Goal: Transaction & Acquisition: Register for event/course

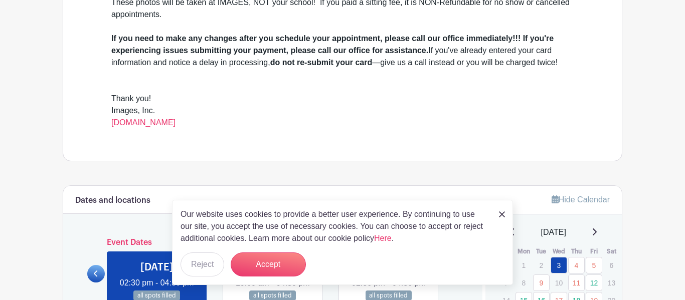
click at [500, 219] on link at bounding box center [502, 214] width 6 height 12
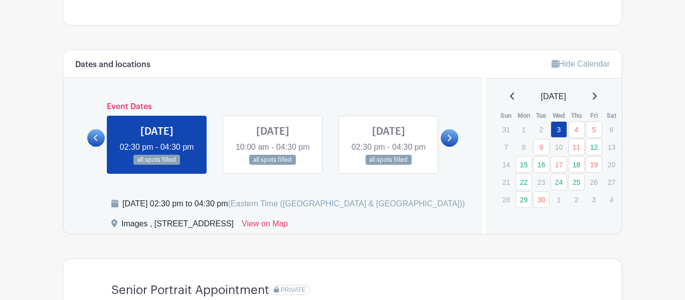
scroll to position [493, 0]
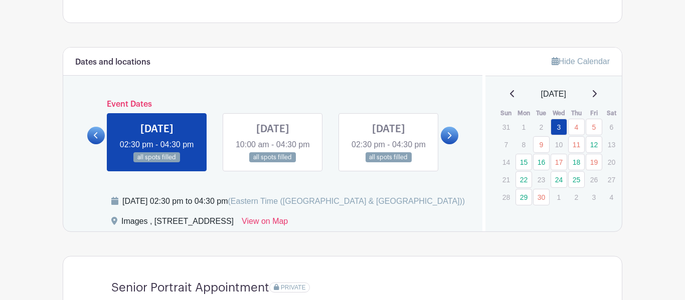
click at [454, 144] on link at bounding box center [450, 136] width 18 height 18
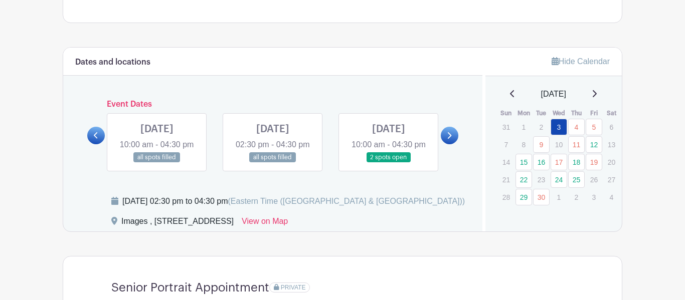
click at [389, 163] on link at bounding box center [389, 163] width 0 height 0
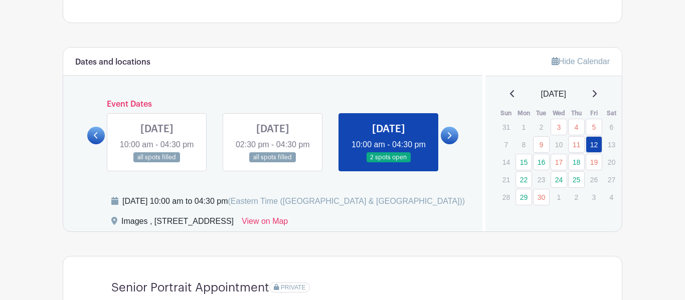
click at [389, 163] on link at bounding box center [389, 163] width 0 height 0
click at [599, 148] on link "12" at bounding box center [594, 144] width 17 height 17
click at [597, 147] on link "12" at bounding box center [594, 144] width 17 height 17
click at [389, 163] on link at bounding box center [389, 163] width 0 height 0
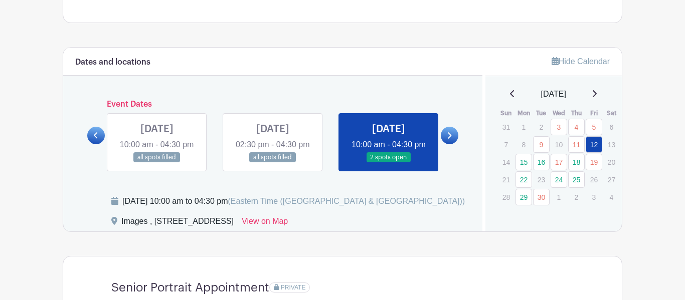
click at [389, 163] on link at bounding box center [389, 163] width 0 height 0
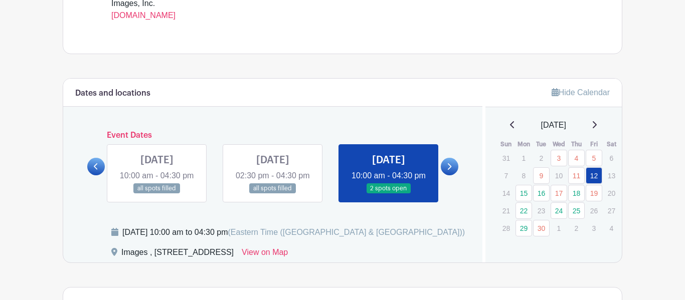
scroll to position [460, 0]
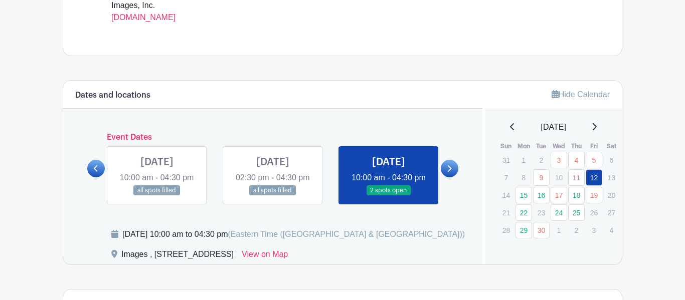
click at [448, 172] on icon at bounding box center [449, 169] width 5 height 8
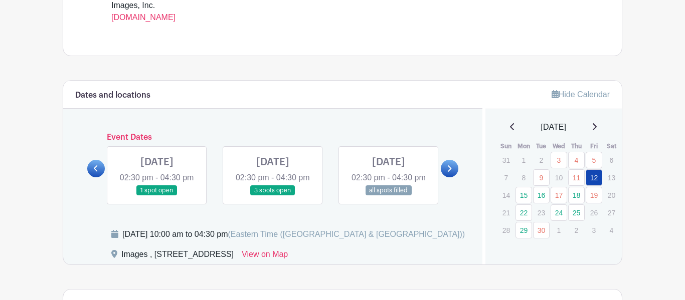
click at [273, 196] on link at bounding box center [273, 196] width 0 height 0
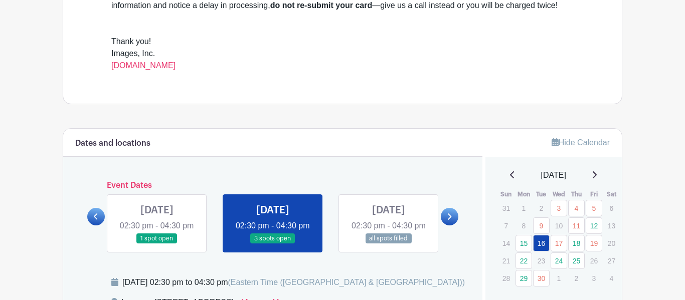
scroll to position [408, 0]
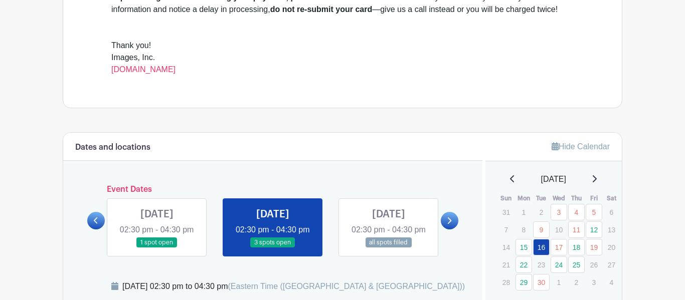
click at [597, 182] on icon at bounding box center [594, 179] width 5 height 8
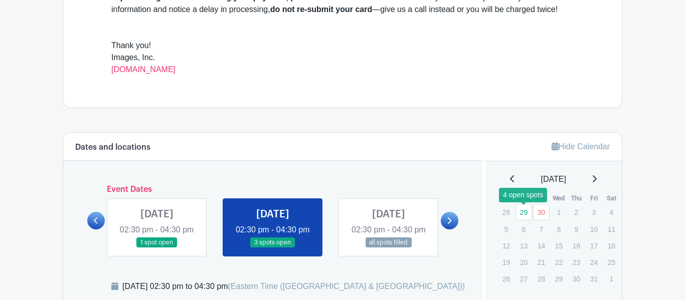
click at [522, 217] on link "29" at bounding box center [523, 212] width 17 height 17
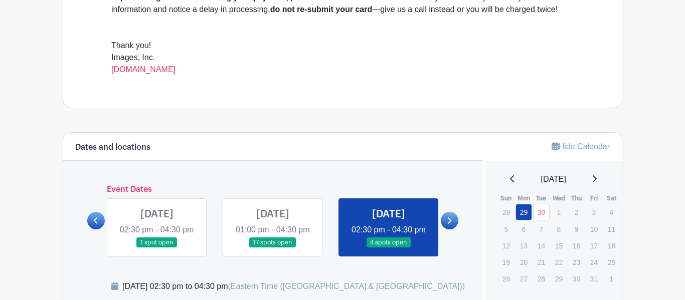
click at [510, 181] on icon at bounding box center [512, 179] width 4 height 7
click at [597, 180] on icon at bounding box center [595, 179] width 4 height 7
click at [560, 216] on p "1" at bounding box center [559, 213] width 17 height 16
click at [560, 212] on p "1" at bounding box center [559, 213] width 17 height 16
click at [597, 181] on icon at bounding box center [594, 179] width 5 height 8
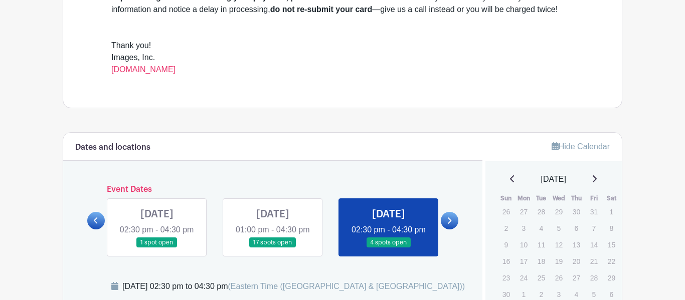
click at [510, 182] on icon at bounding box center [512, 179] width 5 height 8
click at [510, 181] on icon at bounding box center [512, 179] width 5 height 8
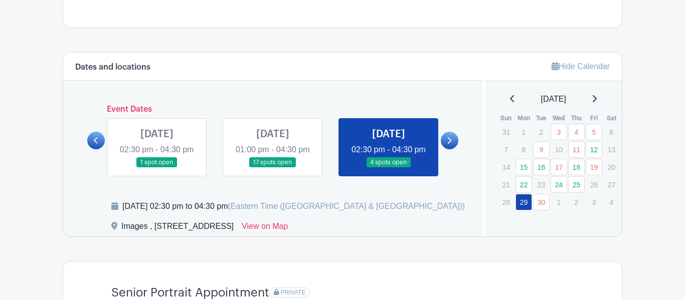
scroll to position [490, 0]
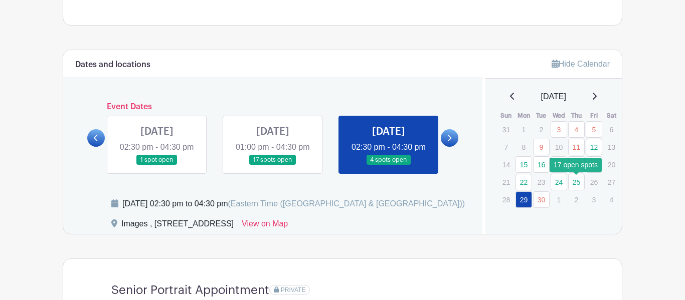
click at [576, 187] on link "25" at bounding box center [576, 182] width 17 height 17
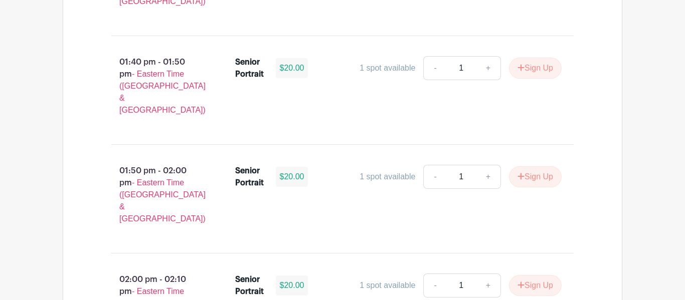
scroll to position [1187, 0]
click at [488, 275] on link "+" at bounding box center [488, 287] width 25 height 24
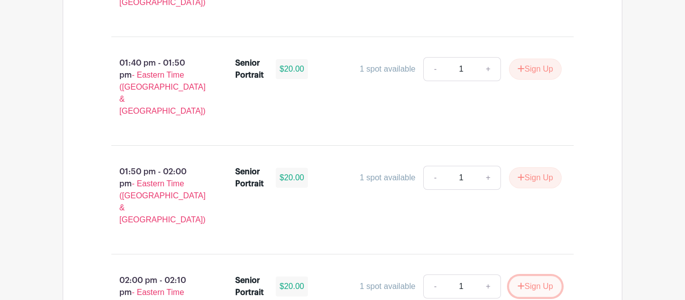
click at [528, 276] on button "Sign Up" at bounding box center [535, 286] width 53 height 21
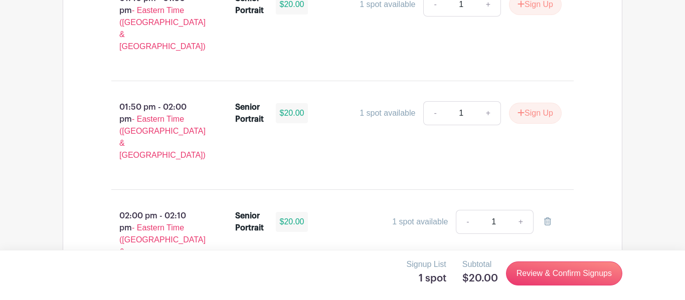
scroll to position [1254, 0]
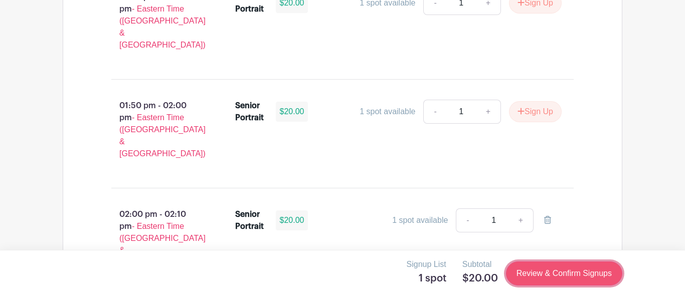
click at [546, 272] on link "Review & Confirm Signups" at bounding box center [564, 274] width 116 height 24
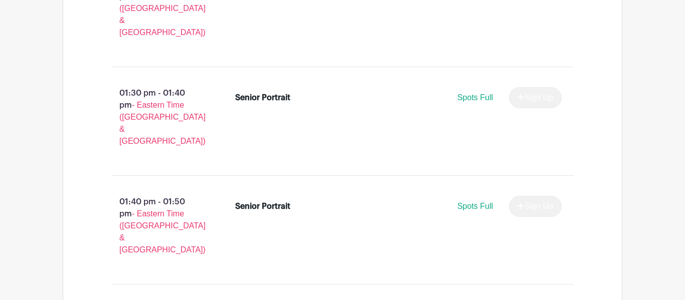
scroll to position [3623, 0]
